Goal: Task Accomplishment & Management: Use online tool/utility

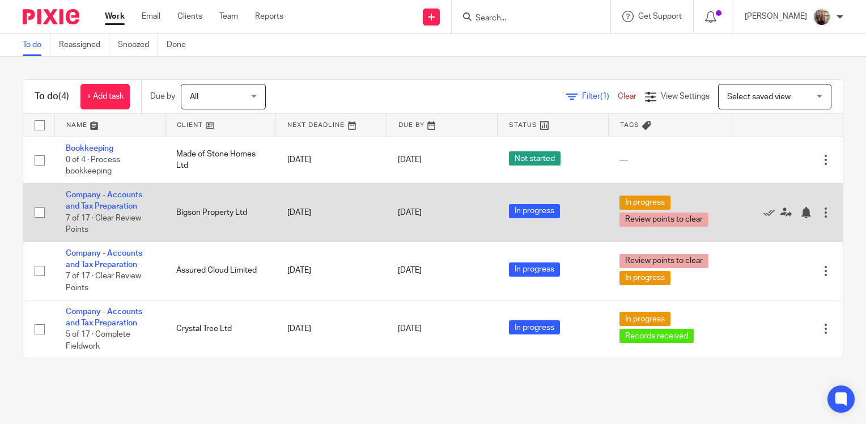
click at [119, 213] on td "Company - Accounts and Tax Preparation 7 of 17 · Clear Review Points" at bounding box center [109, 212] width 111 height 58
click at [120, 208] on link "Company - Accounts and Tax Preparation" at bounding box center [104, 200] width 77 height 19
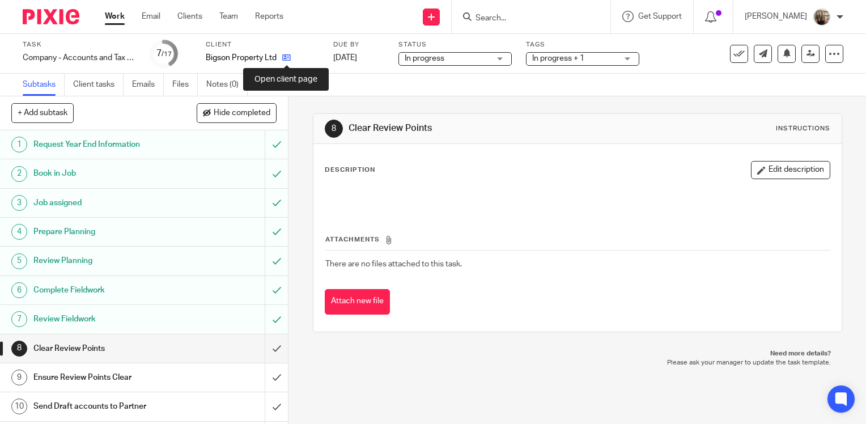
click at [289, 58] on icon at bounding box center [286, 57] width 9 height 9
